Goal: Transaction & Acquisition: Subscribe to service/newsletter

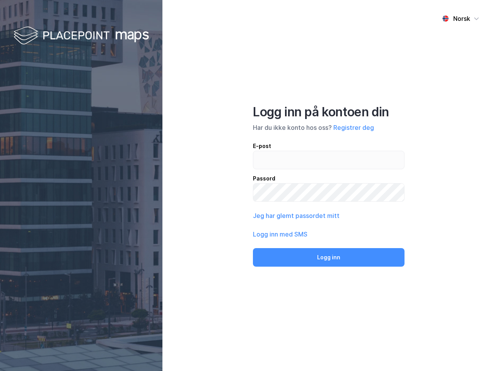
click at [248, 186] on div "Norsk Logg inn på kontoen din Har du ikke konto hos oss? Registrer deg E-post P…" at bounding box center [328, 185] width 333 height 371
click at [81, 36] on img at bounding box center [81, 36] width 135 height 23
click at [461, 19] on div "Norsk" at bounding box center [461, 18] width 17 height 9
click at [354, 128] on button "Registrer deg" at bounding box center [353, 127] width 41 height 9
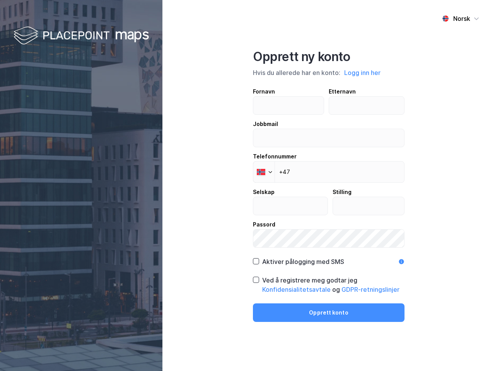
click at [296, 216] on div "Fornavn Etternavn Jobbmail Telefonnummer Phone +47 Selskap Stilling Passord" at bounding box center [329, 167] width 152 height 161
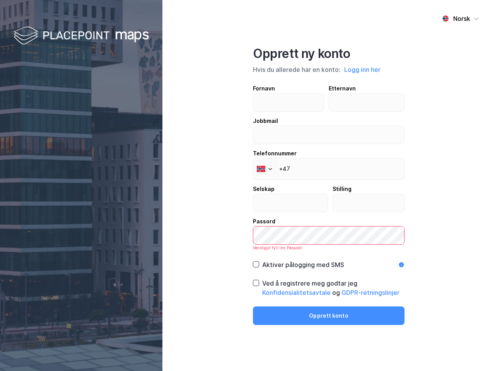
click at [329, 258] on div "Opprett ny konto Hvis du allerede har en konto: Logg inn her Fornavn Etternavn …" at bounding box center [329, 185] width 152 height 279
